Goal: Information Seeking & Learning: Learn about a topic

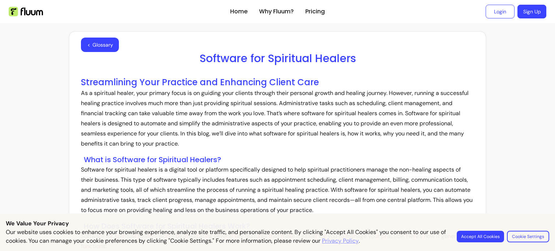
click at [265, 90] on p "As a spiritual healer, your primary focus is on guiding your clients through th…" at bounding box center [277, 118] width 393 height 61
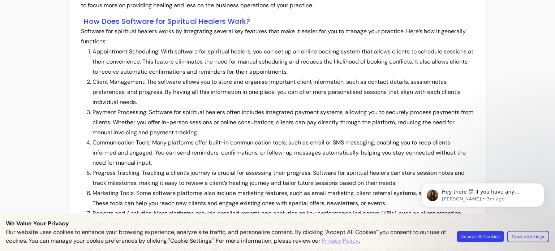
scroll to position [205, 0]
drag, startPoint x: 93, startPoint y: 51, endPoint x: 157, endPoint y: 50, distance: 63.6
click at [157, 50] on li "Appointment Scheduling: With software for spiritual healers, you can set up an …" at bounding box center [284, 61] width 382 height 30
copy li "Appointment Scheduling"
drag, startPoint x: 91, startPoint y: 79, endPoint x: 144, endPoint y: 85, distance: 52.8
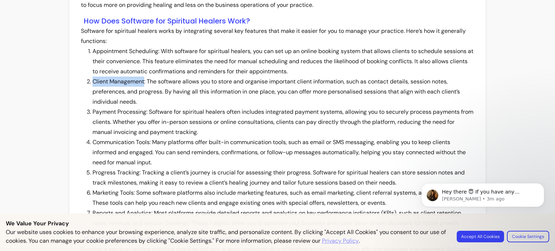
click at [144, 85] on li "Client Management: The software allows you to store and organise important clie…" at bounding box center [284, 92] width 382 height 30
copy li "Client Management"
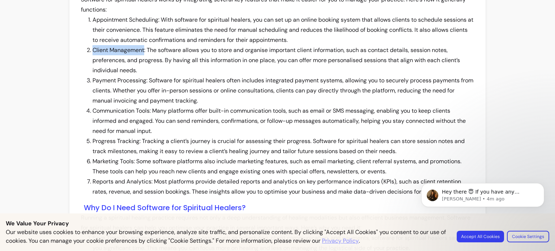
scroll to position [236, 0]
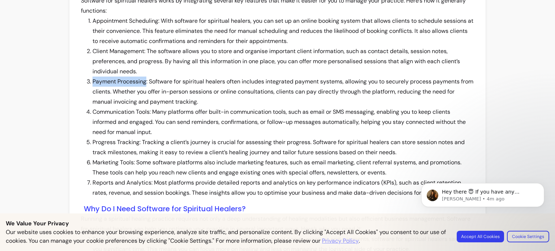
drag, startPoint x: 90, startPoint y: 80, endPoint x: 145, endPoint y: 80, distance: 54.9
click at [145, 80] on li "Payment Processing: Software for spiritual healers often includes integrated pa…" at bounding box center [284, 92] width 382 height 30
copy li "Payment Processing"
drag, startPoint x: 90, startPoint y: 109, endPoint x: 149, endPoint y: 112, distance: 58.7
click at [149, 112] on li "Communication Tools: Many platforms offer built-in communication tools, such as…" at bounding box center [284, 122] width 382 height 30
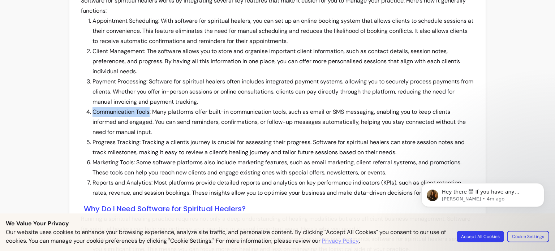
copy li "Communication Tools"
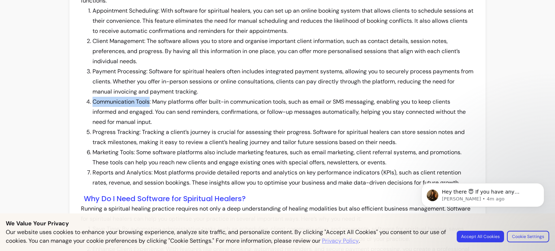
scroll to position [246, 0]
drag, startPoint x: 92, startPoint y: 131, endPoint x: 138, endPoint y: 133, distance: 45.9
click at [138, 133] on li "Progress Tracking: Tracking a client’s journey is crucial for assessing their p…" at bounding box center [284, 136] width 382 height 20
copy li "Progress Tracking"
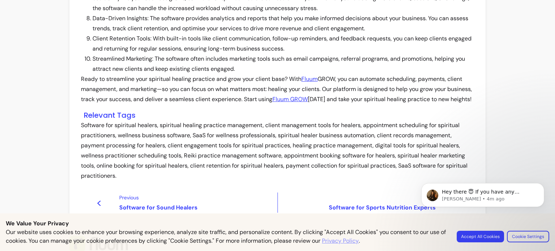
scroll to position [757, 0]
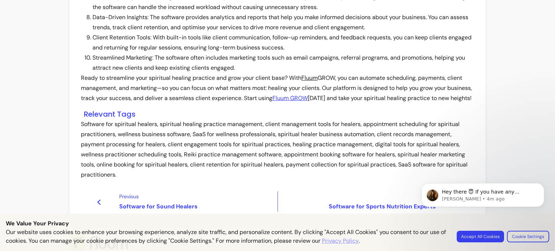
click at [313, 82] on link "Fluum" at bounding box center [309, 78] width 16 height 8
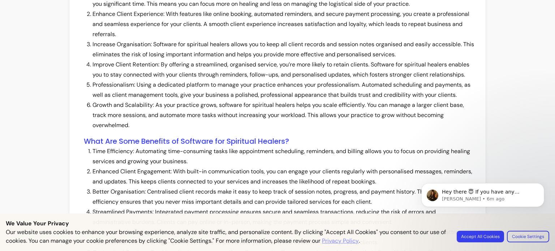
scroll to position [0, 0]
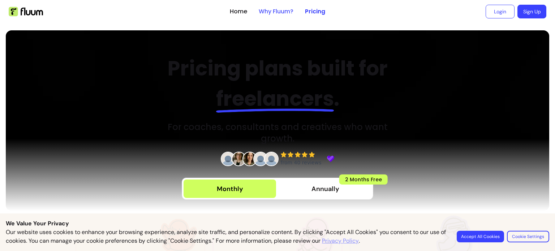
click at [280, 12] on link "Why Fluum?" at bounding box center [276, 11] width 35 height 9
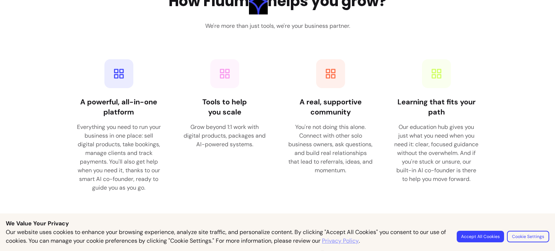
scroll to position [979, 0]
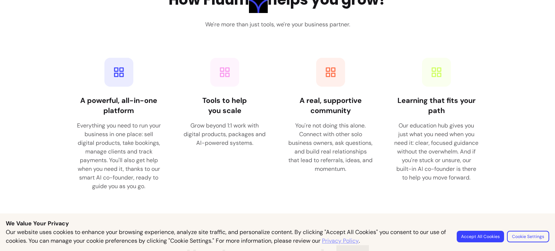
drag, startPoint x: 484, startPoint y: 89, endPoint x: 84, endPoint y: 30, distance: 403.7
click at [84, 30] on div "How Fluum helps you grow? We're more than just tools, we're your business partn…" at bounding box center [277, 93] width 416 height 210
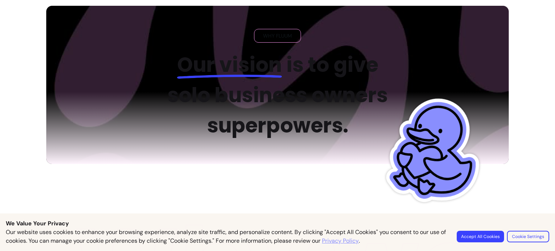
scroll to position [0, 0]
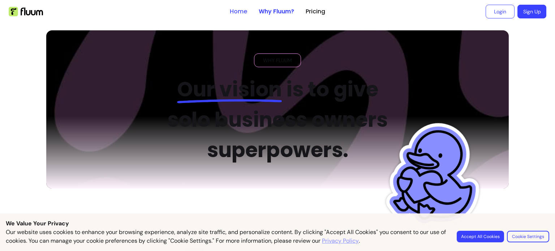
click at [236, 10] on link "Home" at bounding box center [238, 11] width 17 height 9
